Goal: Navigation & Orientation: Find specific page/section

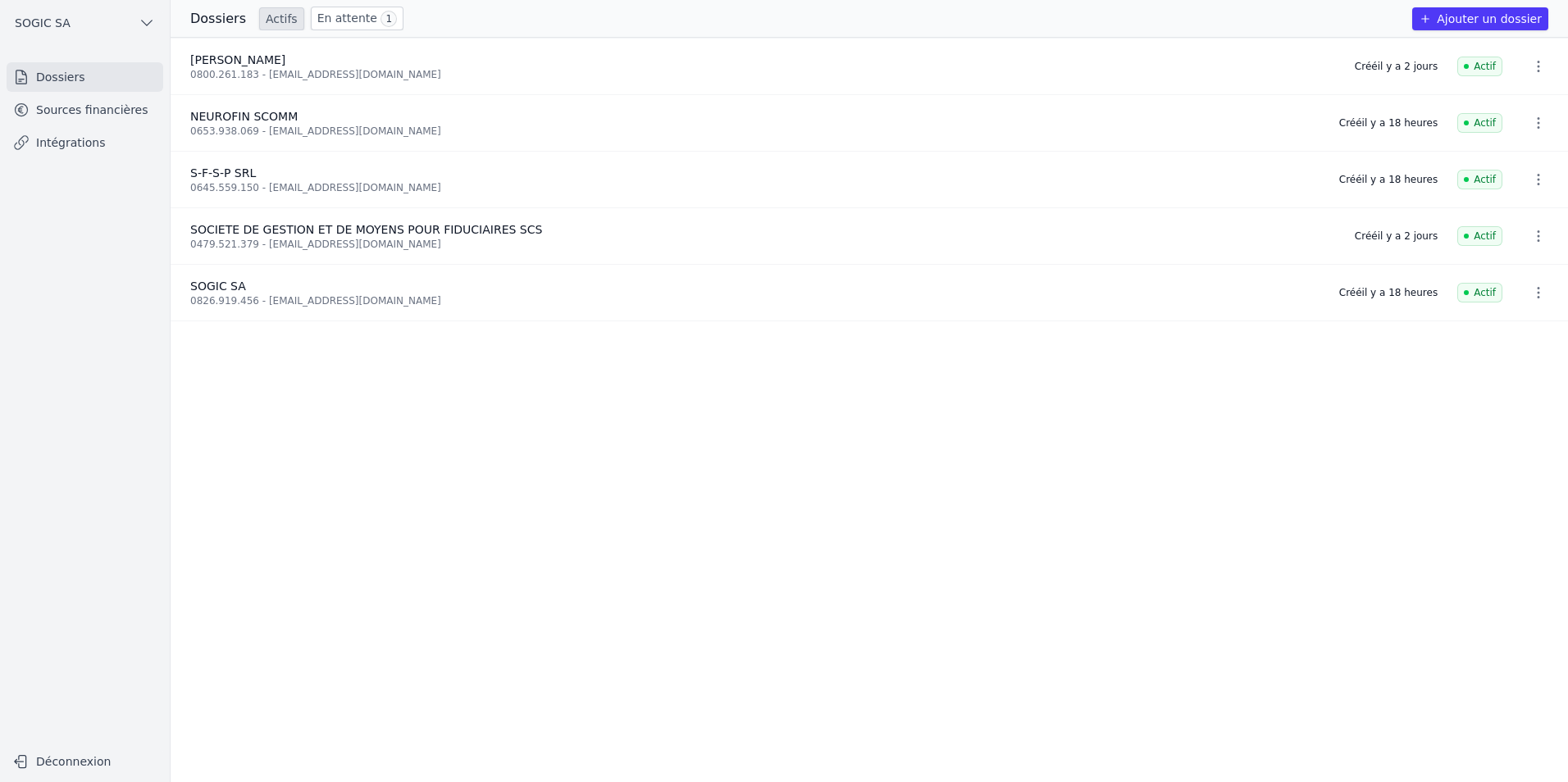
click at [57, 109] on link "Sources financières" at bounding box center [85, 110] width 157 height 30
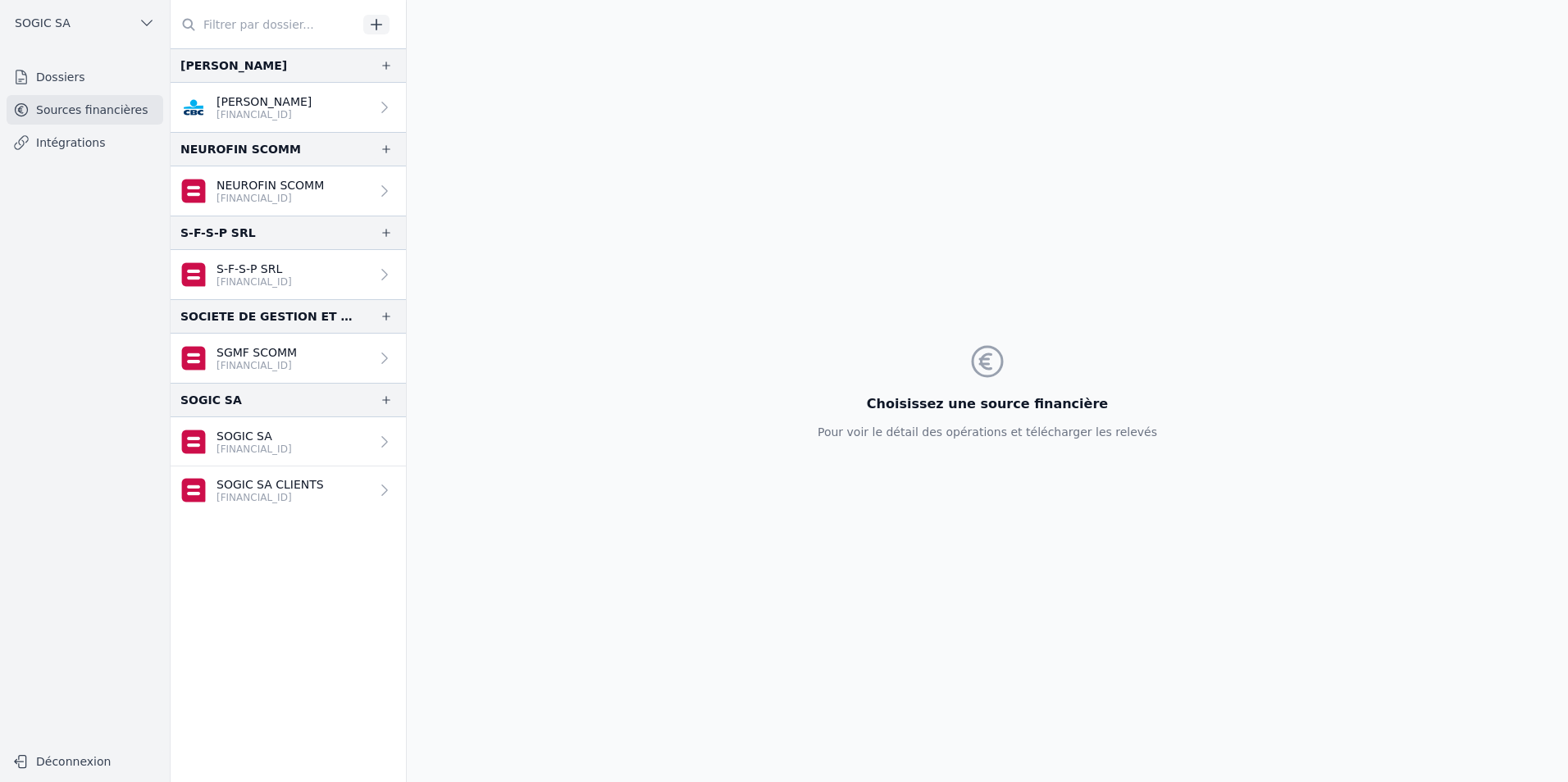
click at [269, 193] on p "[FINANCIAL_ID]" at bounding box center [270, 199] width 108 height 13
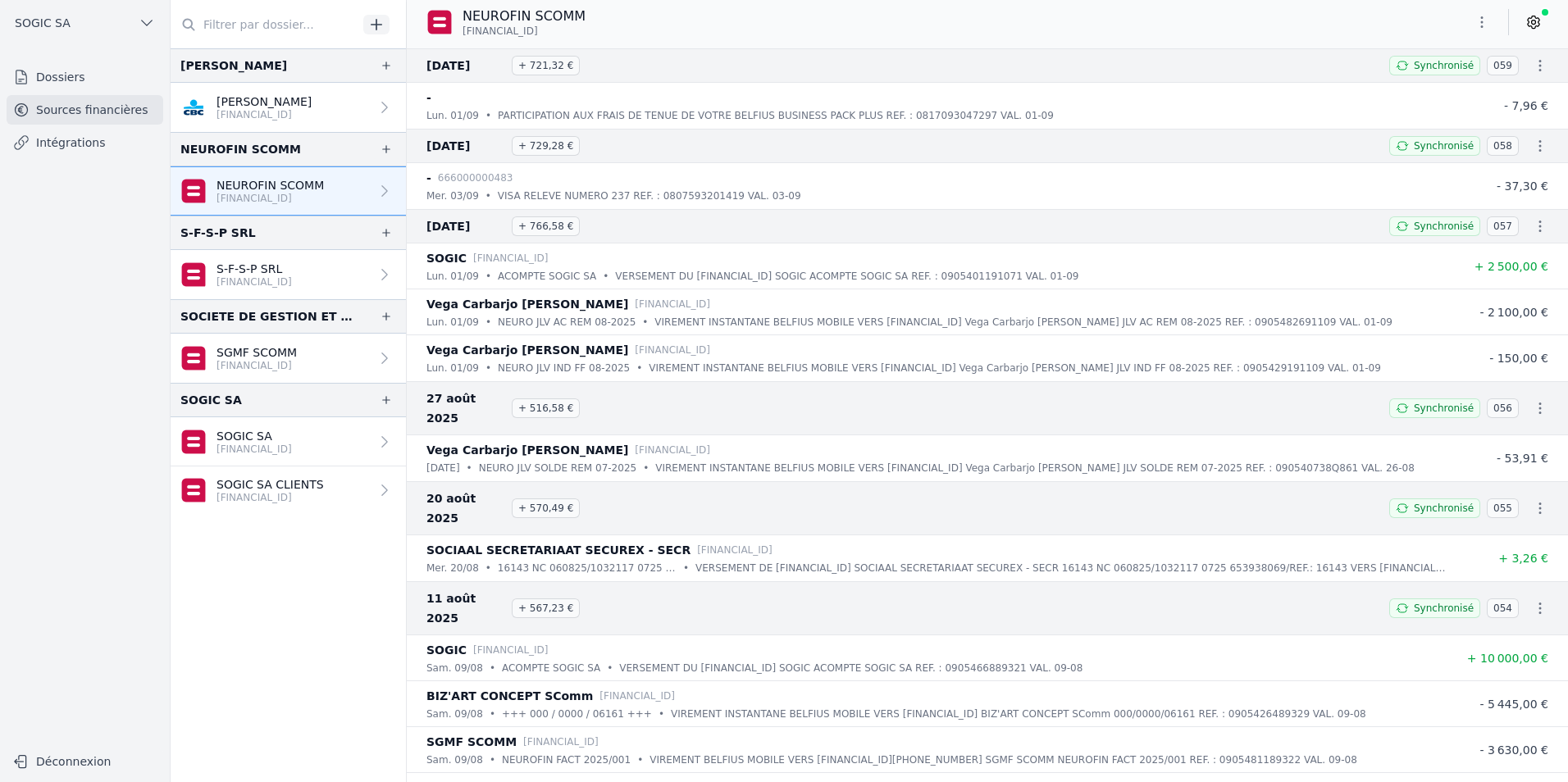
click at [250, 271] on p "S-F-S-P SRL" at bounding box center [254, 269] width 75 height 17
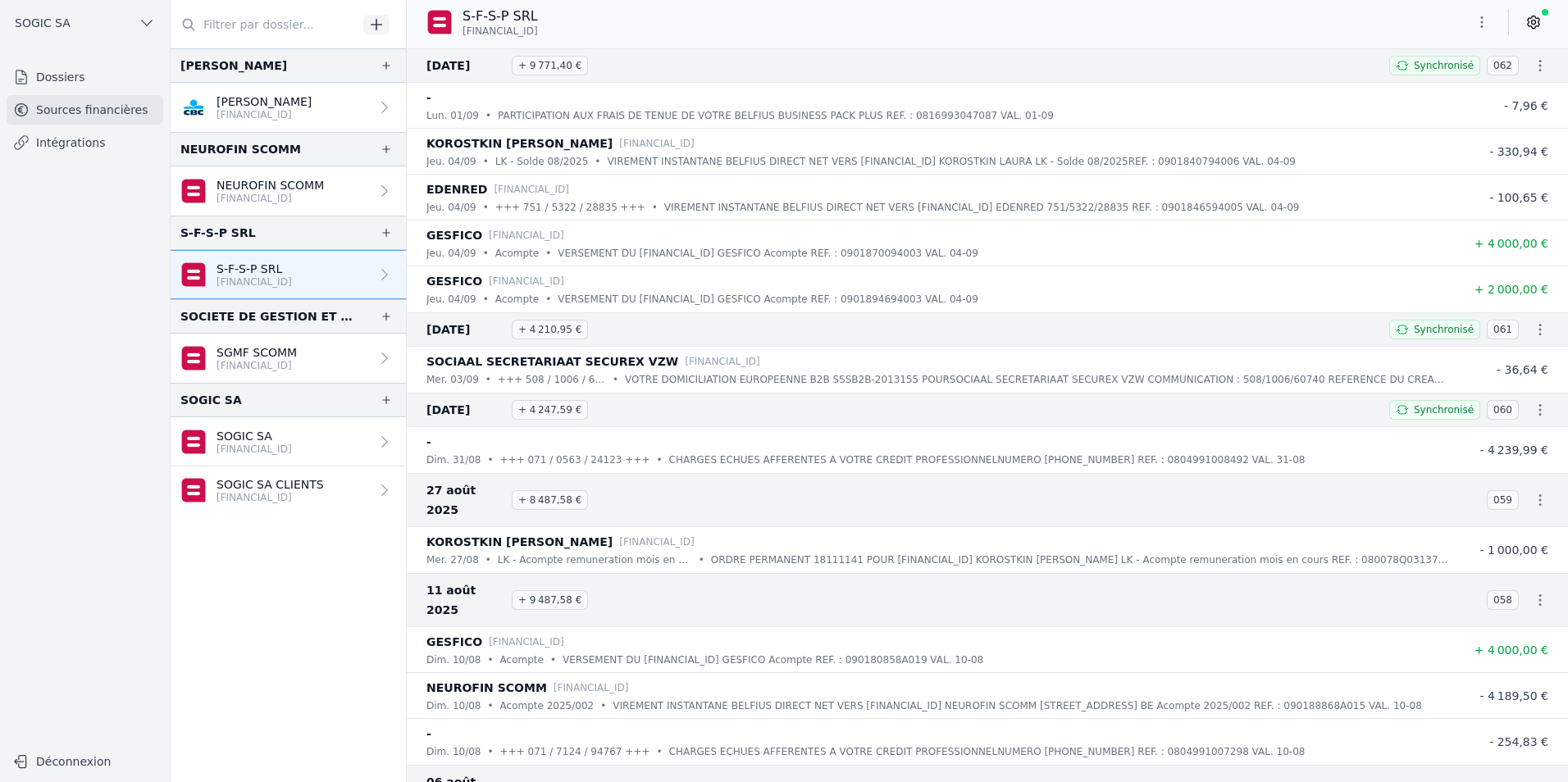
click at [262, 352] on p "SGMF SCOMM" at bounding box center [256, 353] width 80 height 17
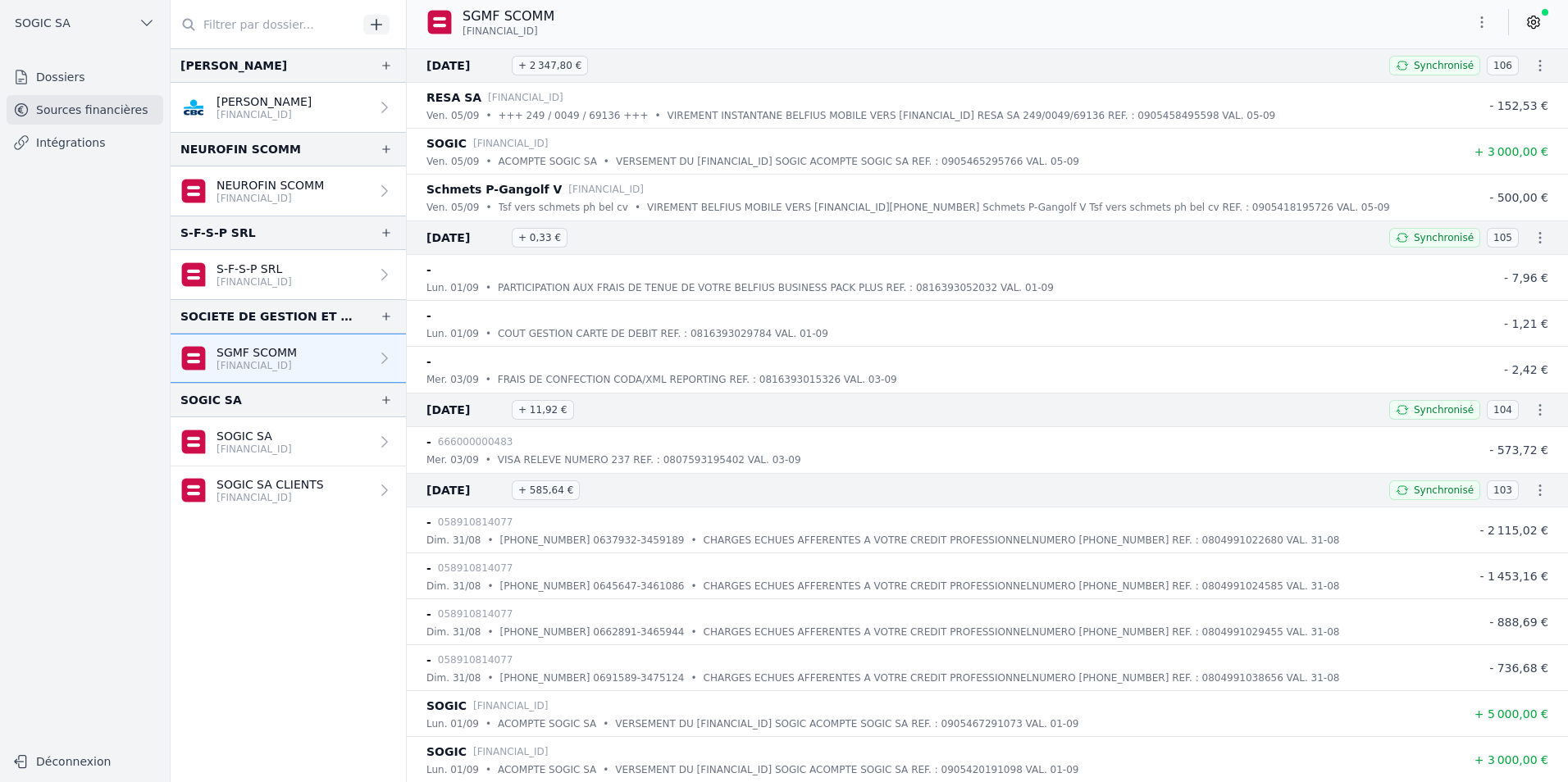
click at [270, 438] on p "SOGIC SA" at bounding box center [254, 437] width 75 height 17
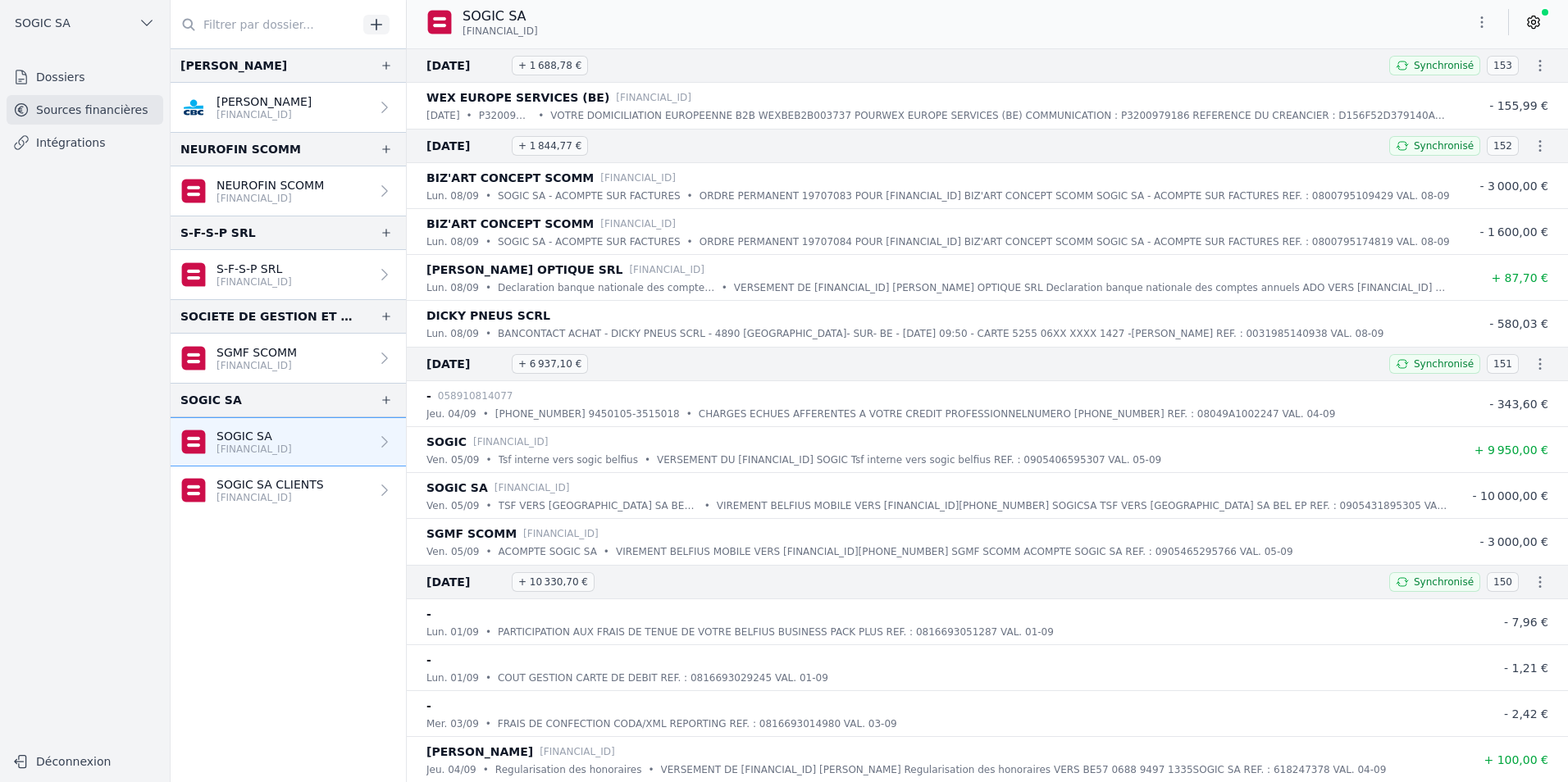
click at [280, 485] on p "SOGIC SA CLIENTS" at bounding box center [270, 485] width 108 height 17
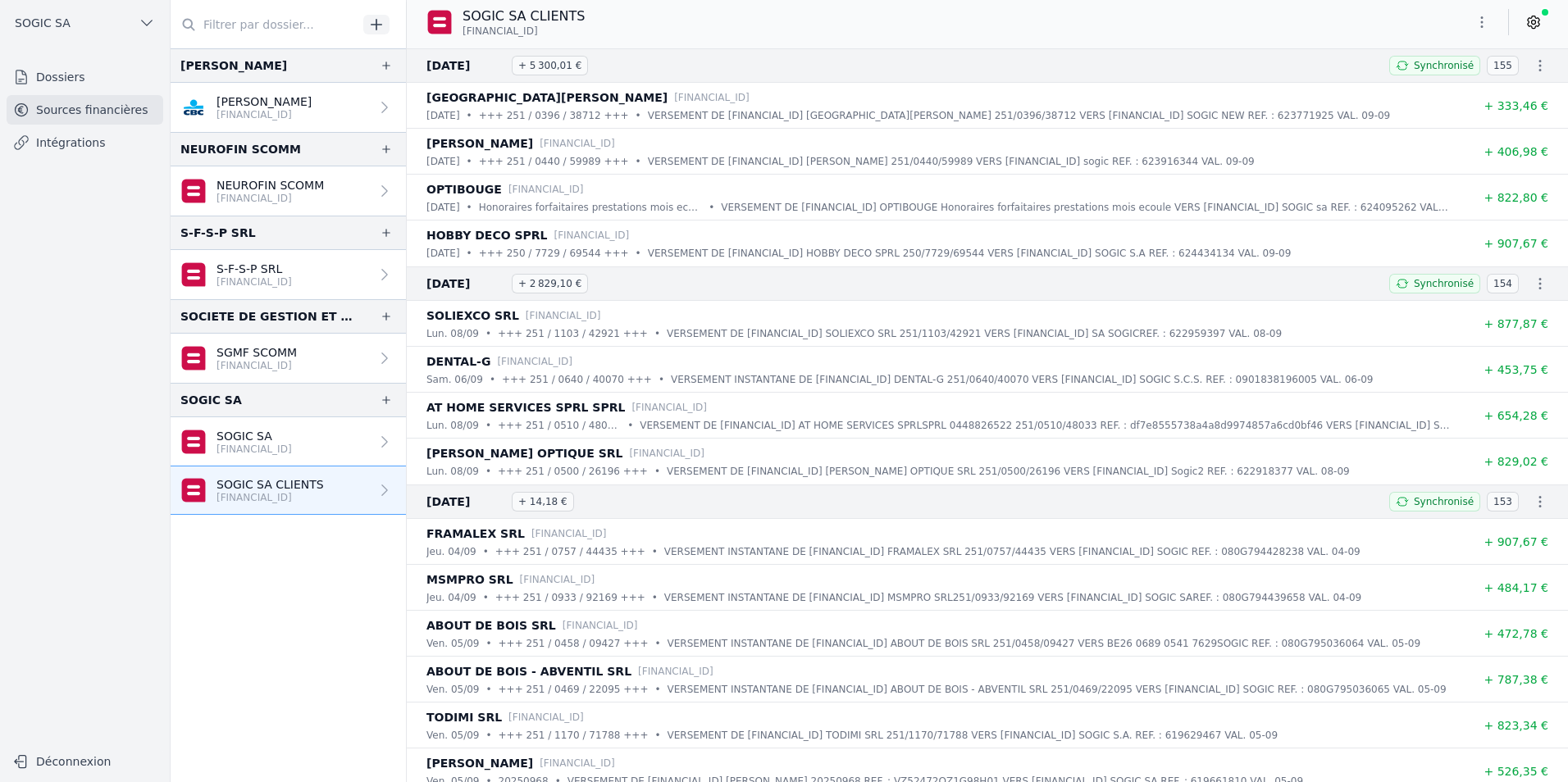
click at [53, 81] on link "Dossiers" at bounding box center [85, 77] width 157 height 30
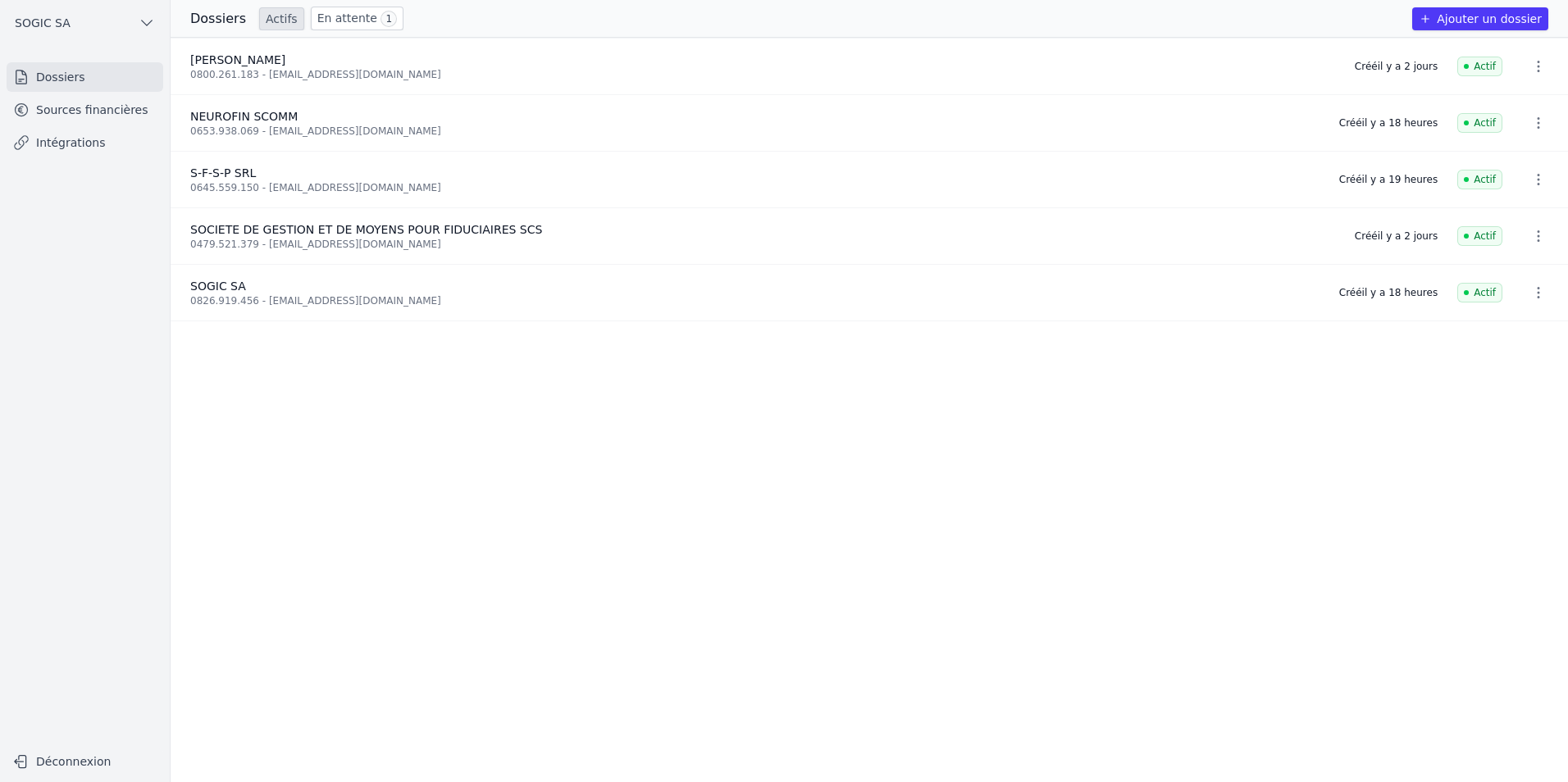
click at [44, 109] on link "Sources financières" at bounding box center [85, 110] width 157 height 30
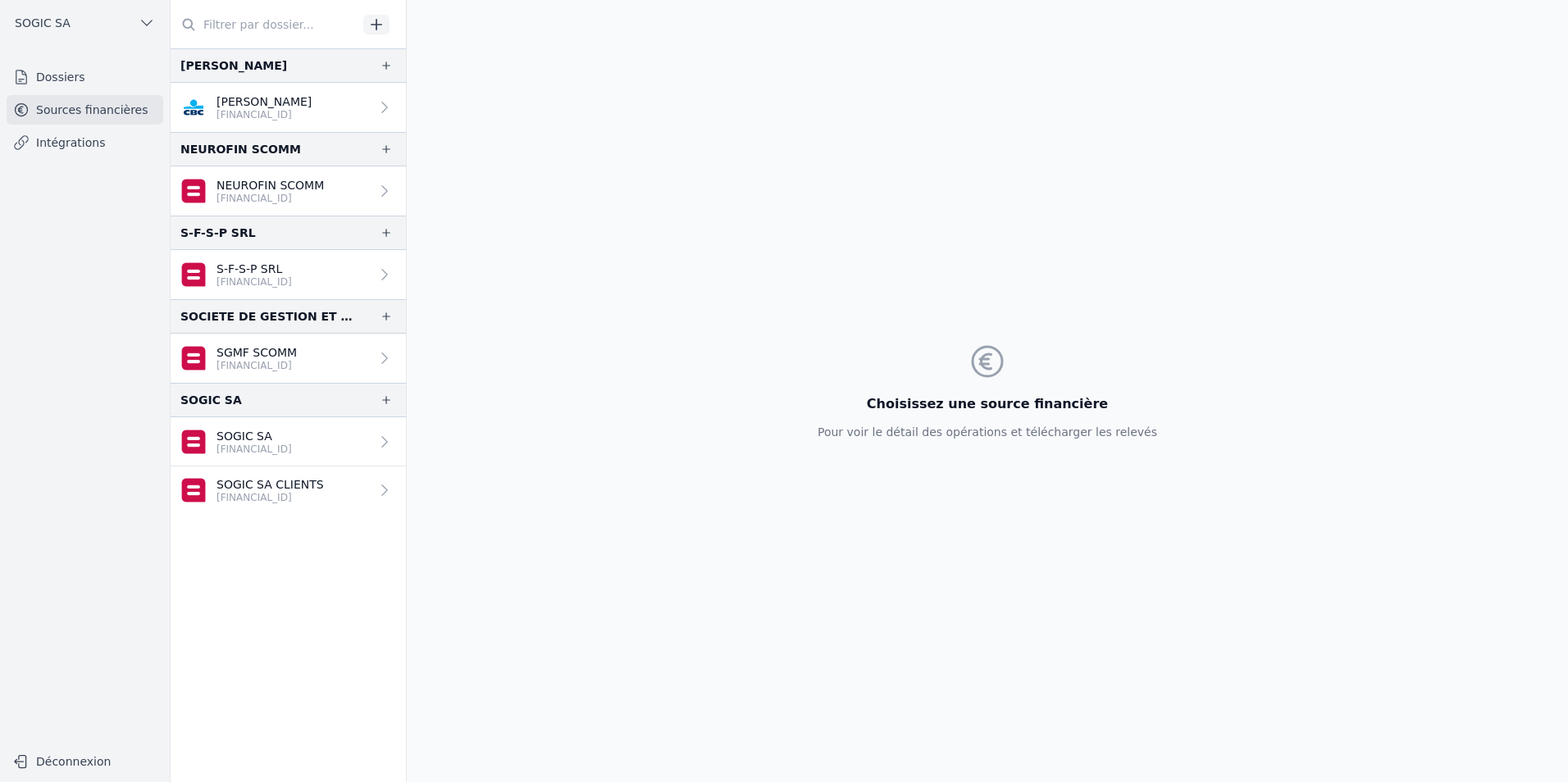
click at [49, 130] on link "Intégrations" at bounding box center [85, 142] width 157 height 30
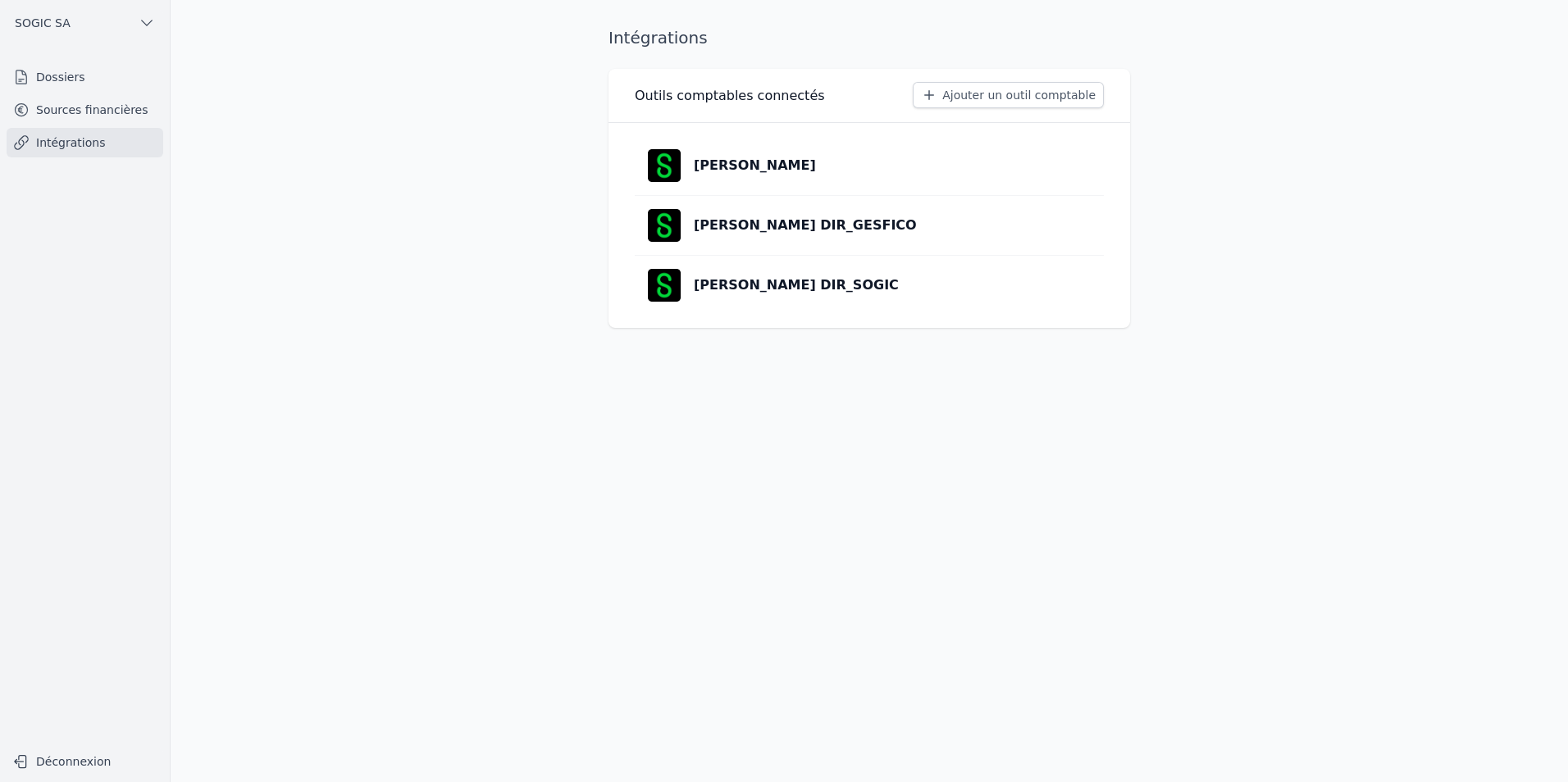
click at [35, 103] on link "Sources financières" at bounding box center [85, 110] width 157 height 30
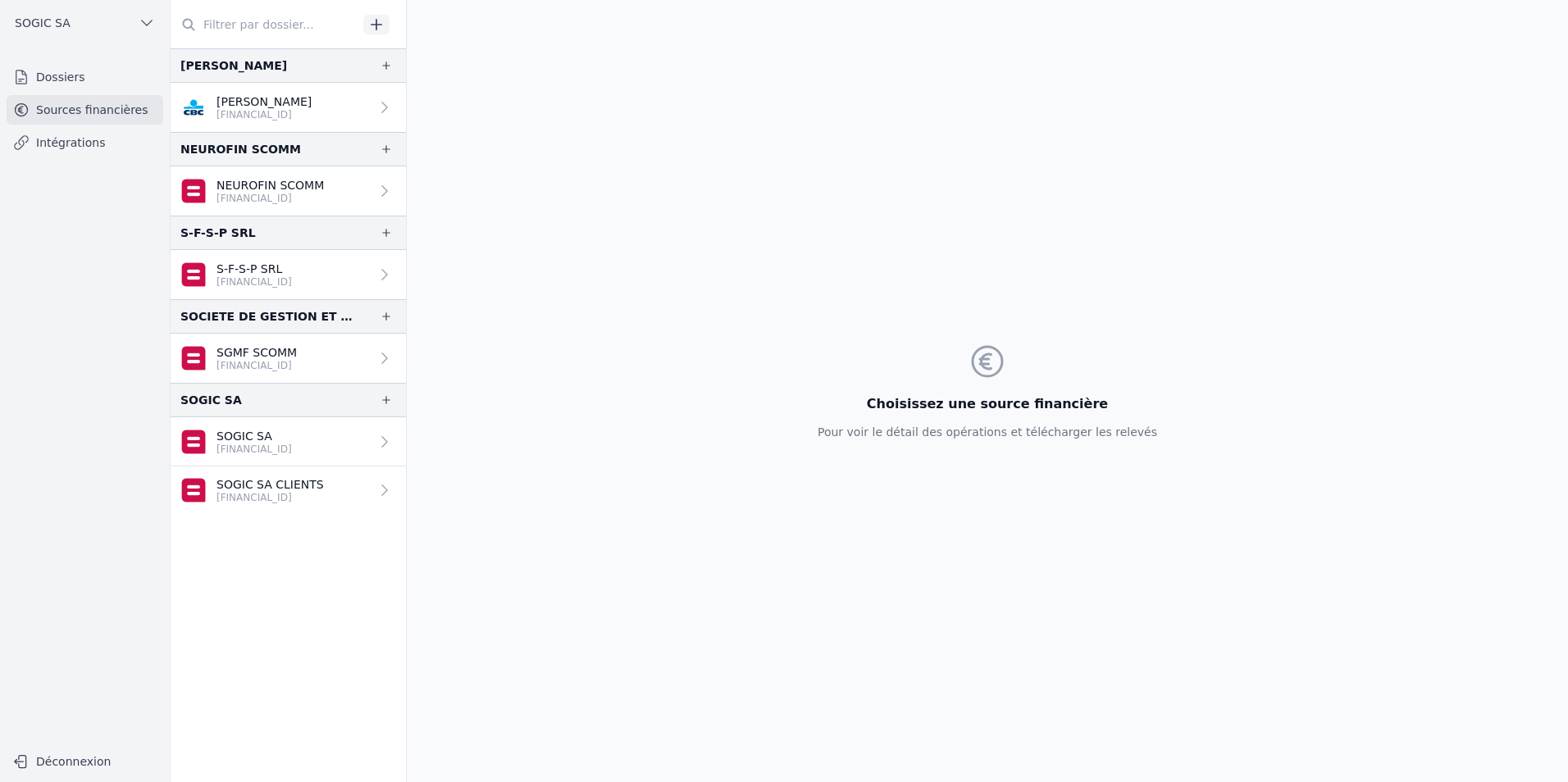
click at [24, 74] on icon at bounding box center [22, 77] width 17 height 17
